Goal: Task Accomplishment & Management: Manage account settings

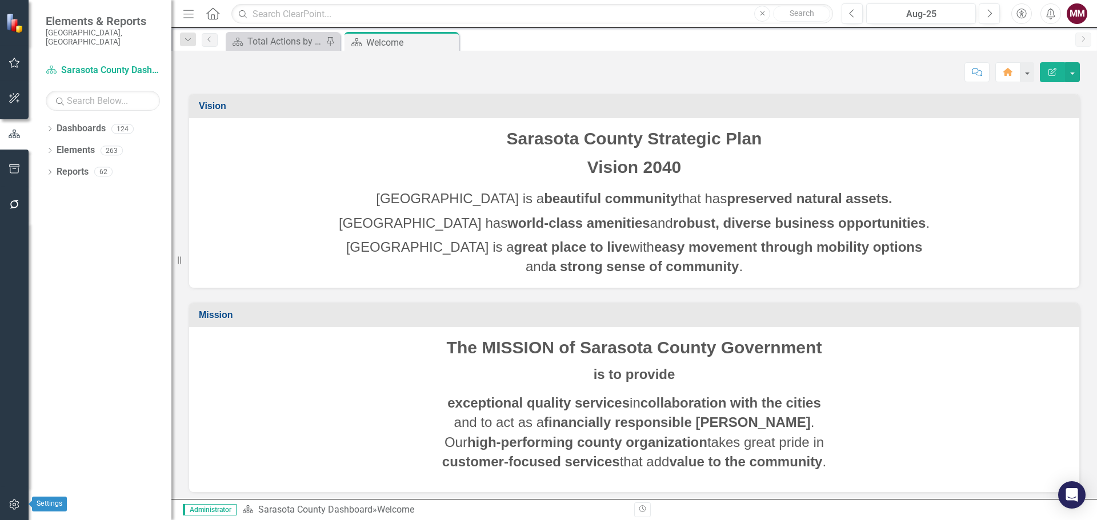
click at [13, 501] on icon "button" at bounding box center [15, 504] width 12 height 9
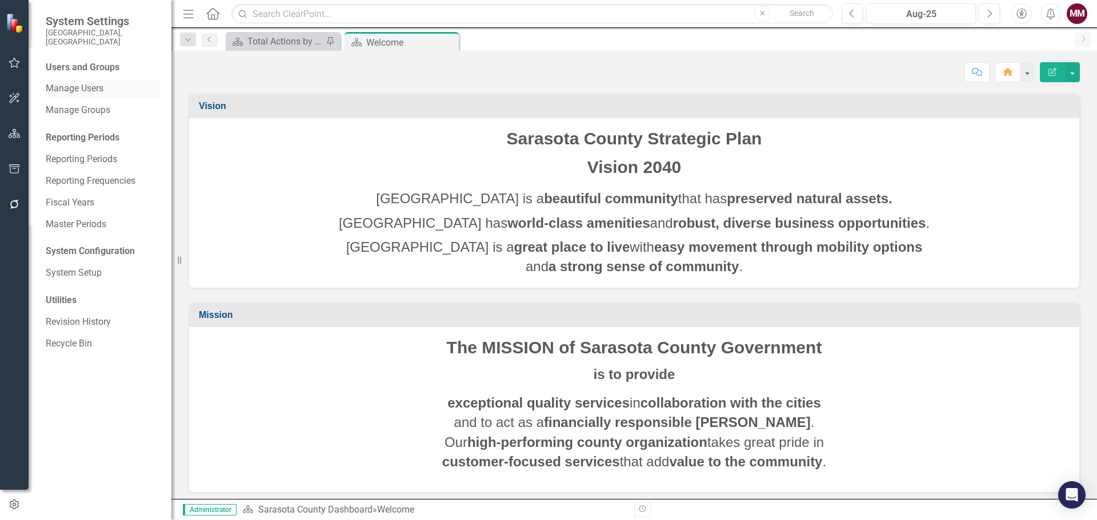
click at [80, 82] on link "Manage Users" at bounding box center [103, 88] width 114 height 13
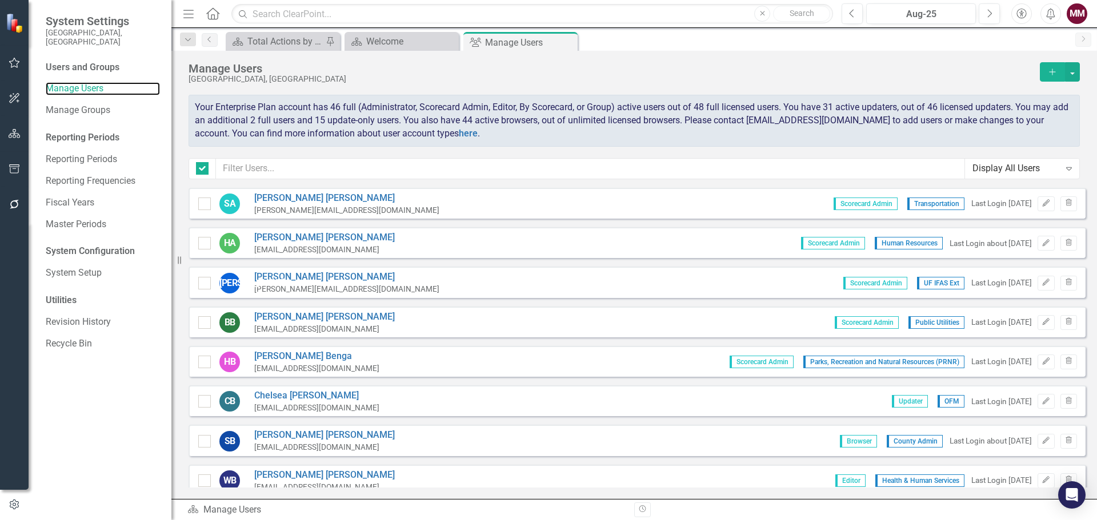
checkbox input "false"
click at [267, 171] on input "text" at bounding box center [590, 168] width 749 height 21
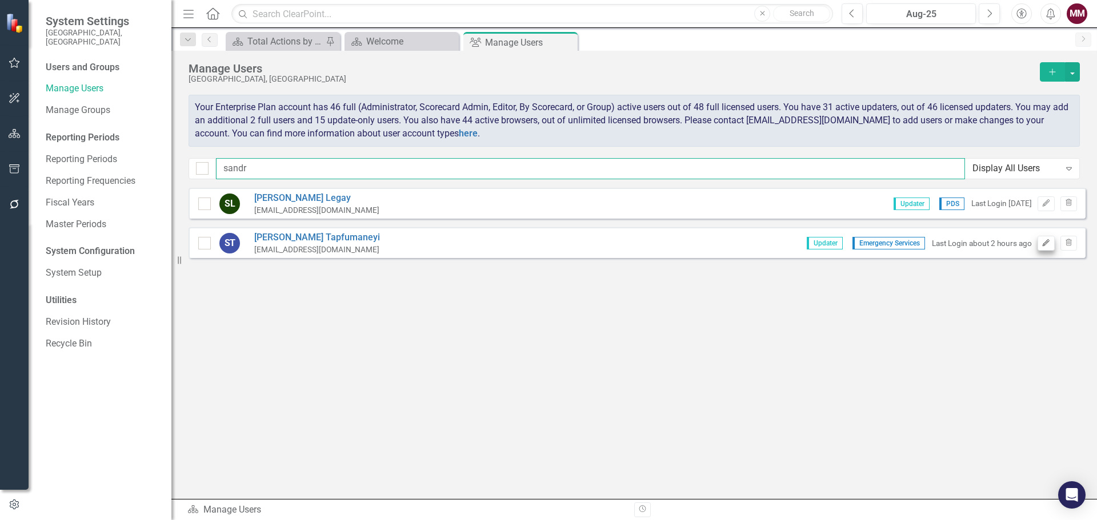
type input "sandr"
click at [1054, 245] on button "Edit" at bounding box center [1045, 243] width 17 height 15
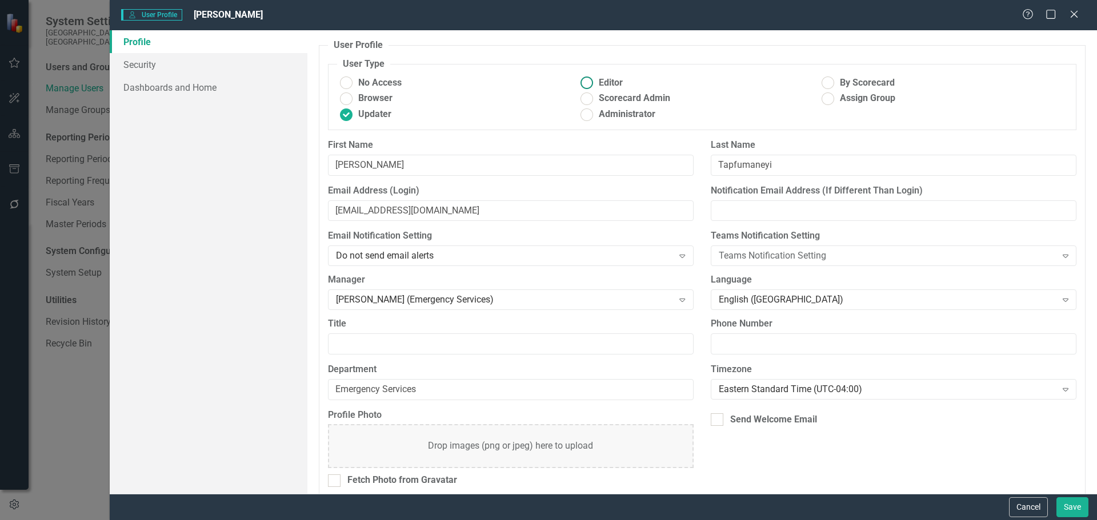
click at [583, 81] on ins at bounding box center [587, 83] width 18 height 18
click at [583, 81] on input "Editor" at bounding box center [587, 83] width 18 height 18
radio input "true"
click at [1072, 507] on button "Save" at bounding box center [1072, 507] width 32 height 20
